Goal: Task Accomplishment & Management: Complete application form

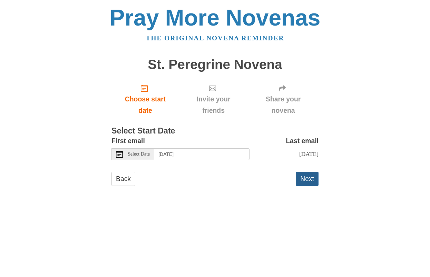
click at [309, 177] on button "Next" at bounding box center [306, 179] width 23 height 14
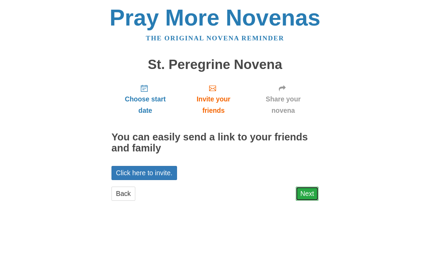
click at [309, 192] on link "Next" at bounding box center [306, 193] width 23 height 14
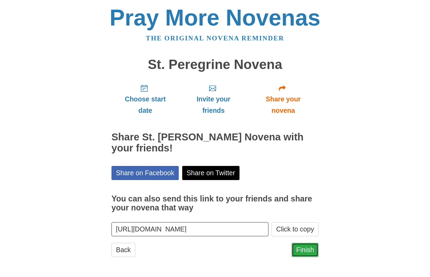
click at [304, 249] on link "Finish" at bounding box center [304, 250] width 27 height 14
